Goal: Information Seeking & Learning: Learn about a topic

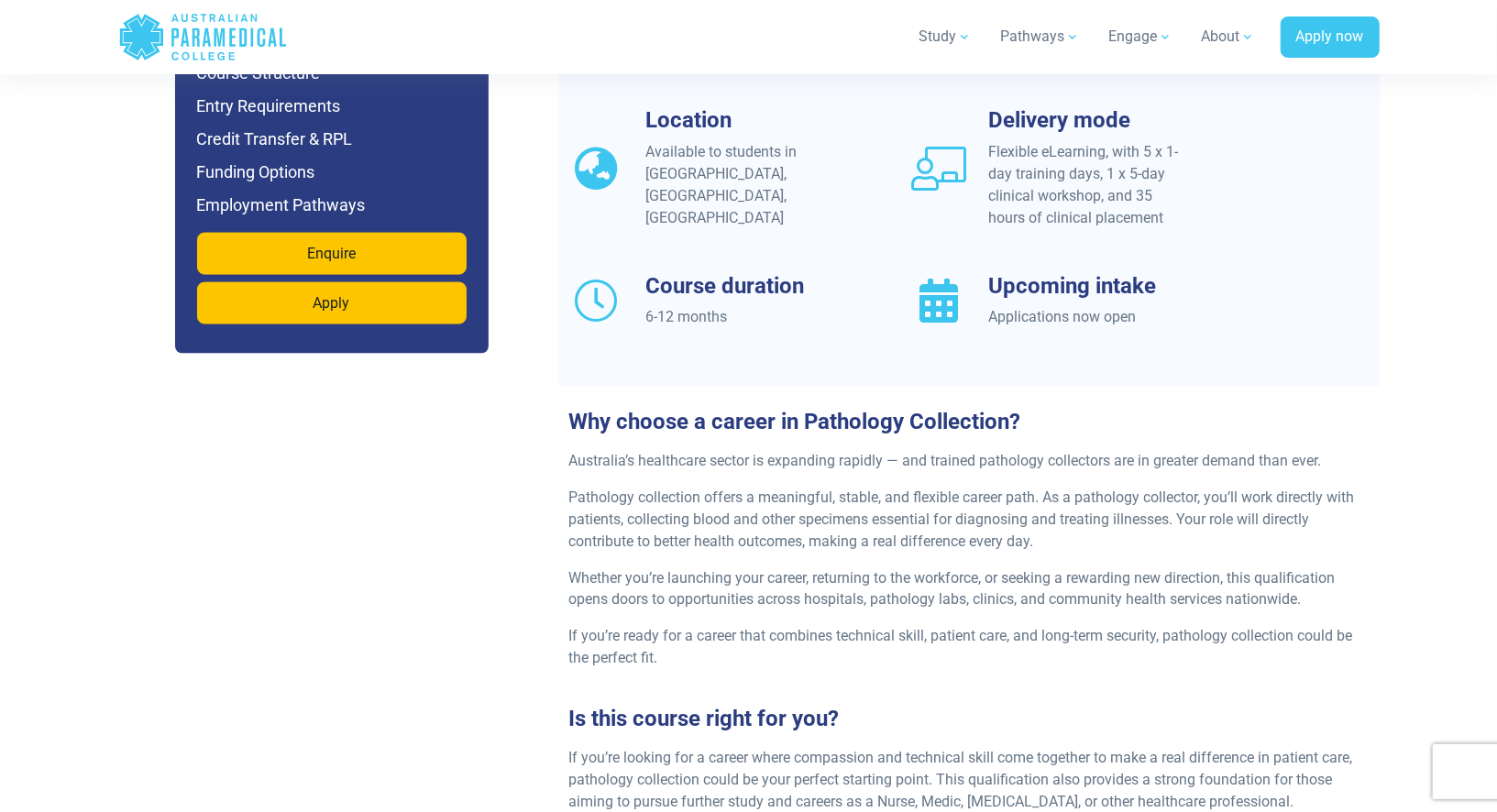
scroll to position [1620, 0]
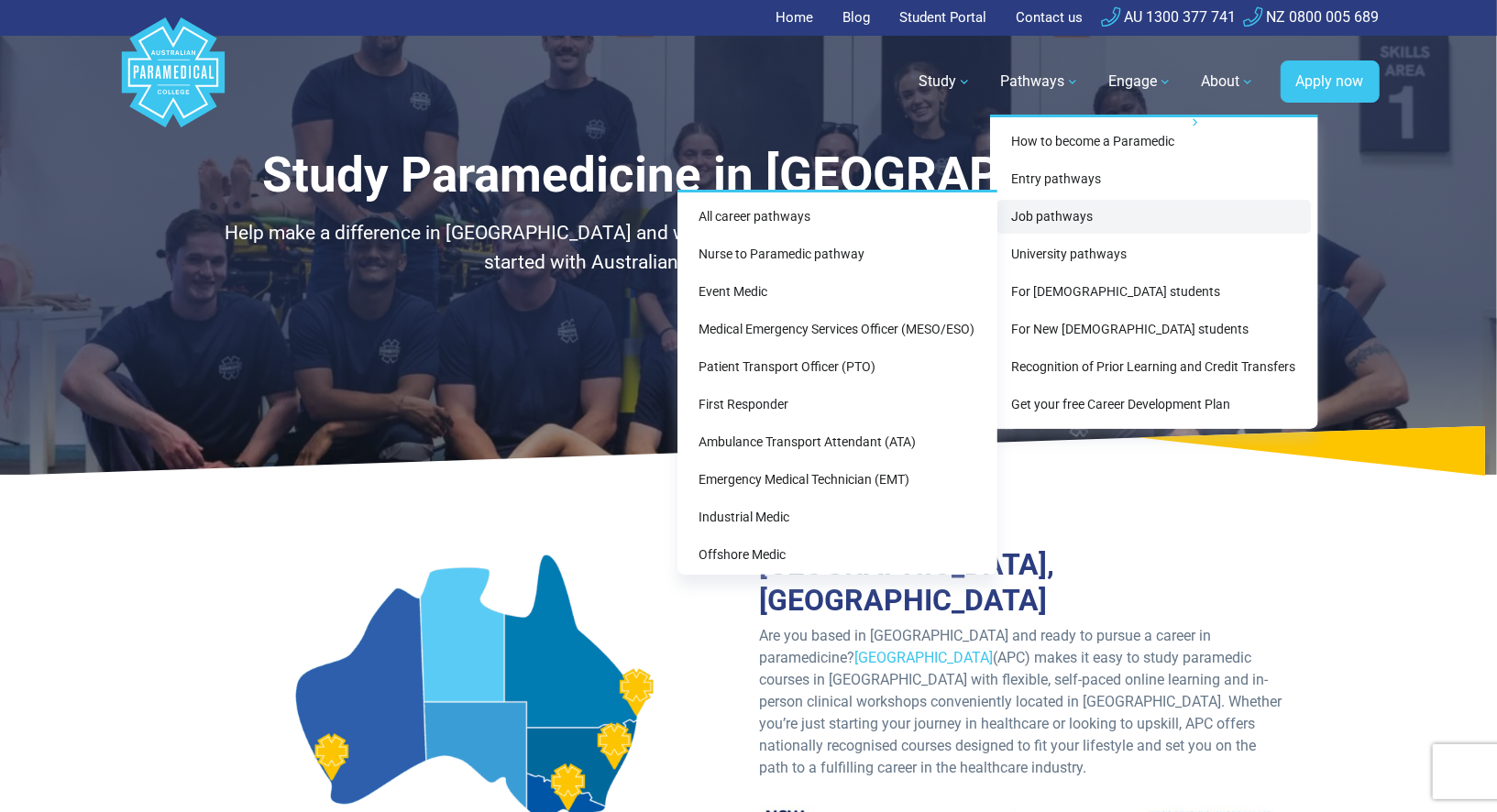
click at [1057, 212] on link "Job pathways" at bounding box center [1154, 217] width 313 height 34
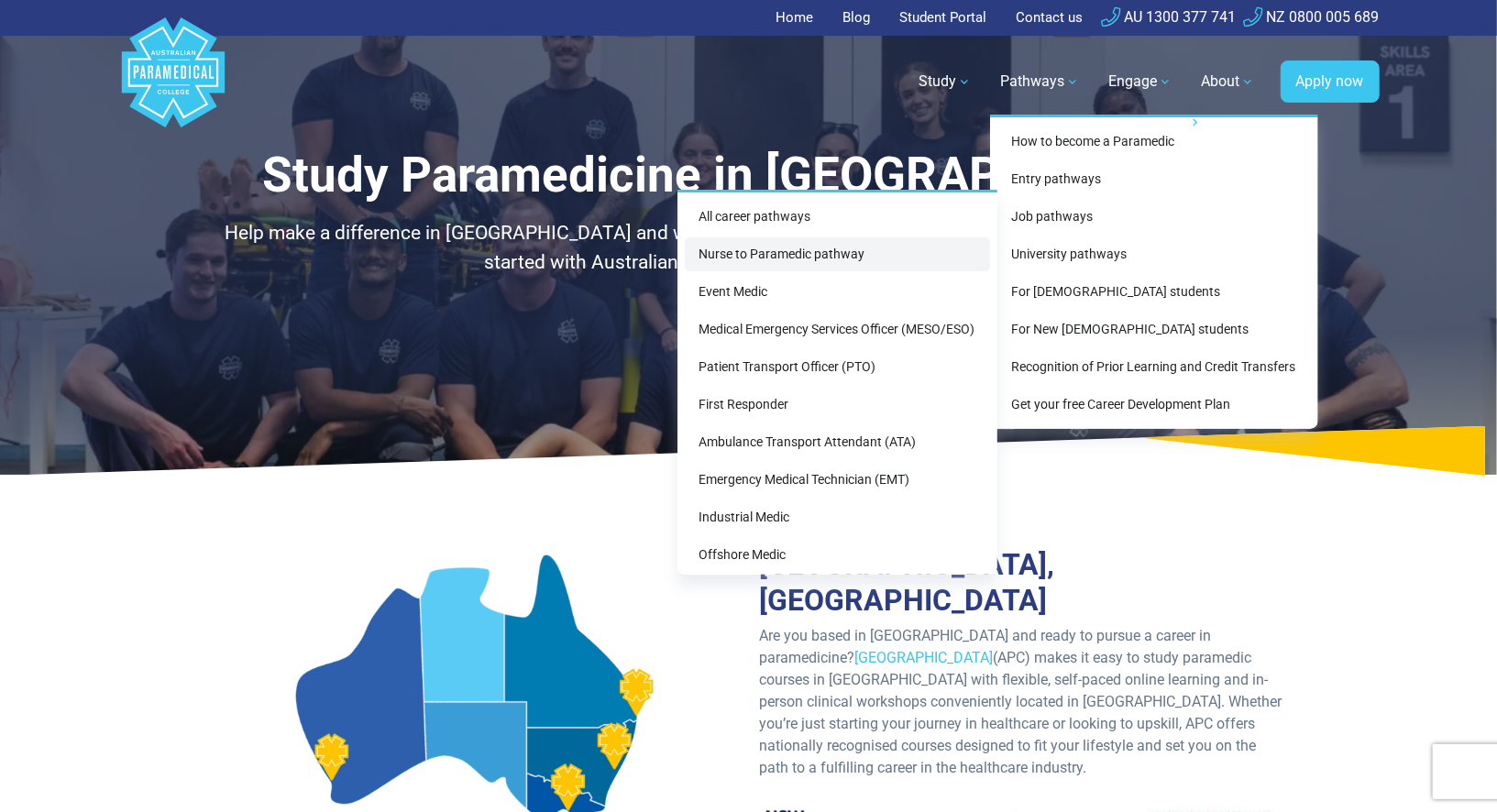
click at [836, 252] on link "Nurse to Paramedic pathway" at bounding box center [837, 255] width 305 height 34
